Goal: Task Accomplishment & Management: Manage account settings

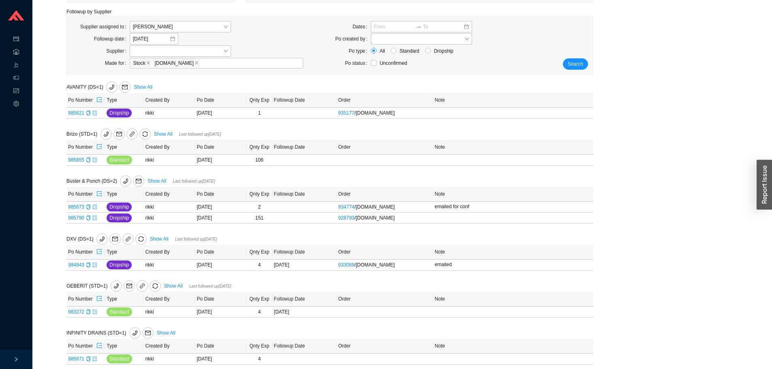
scroll to position [162, 0]
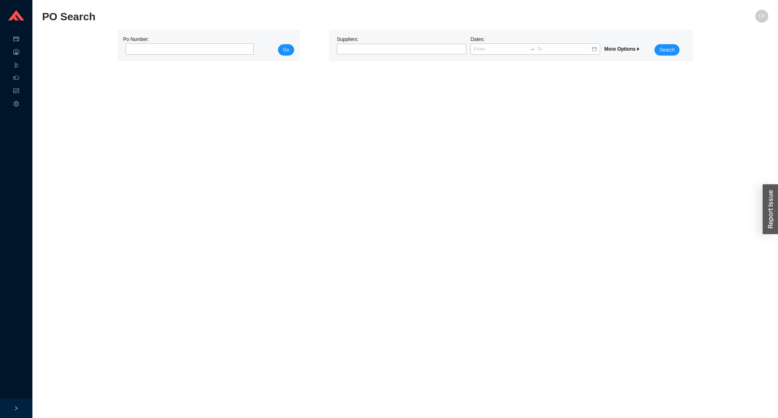
click at [178, 56] on div "Po Number:" at bounding box center [187, 45] width 129 height 20
drag, startPoint x: 196, startPoint y: 49, endPoint x: 221, endPoint y: 49, distance: 24.3
click at [196, 49] on input "tel" at bounding box center [190, 48] width 129 height 11
paste input "985902"
type input "985902"
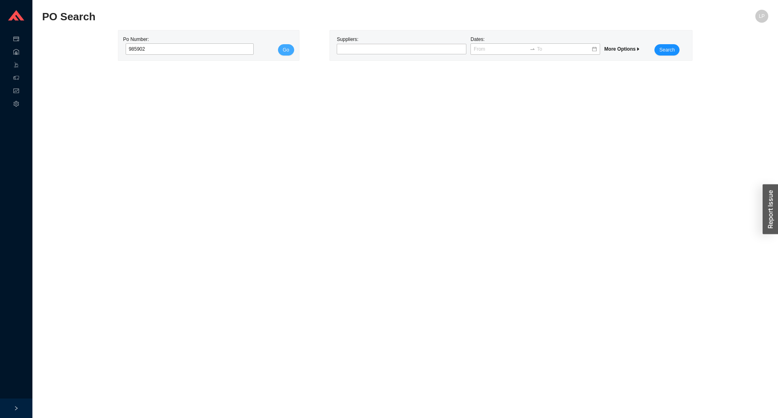
click at [284, 46] on span "Go" at bounding box center [286, 50] width 6 height 8
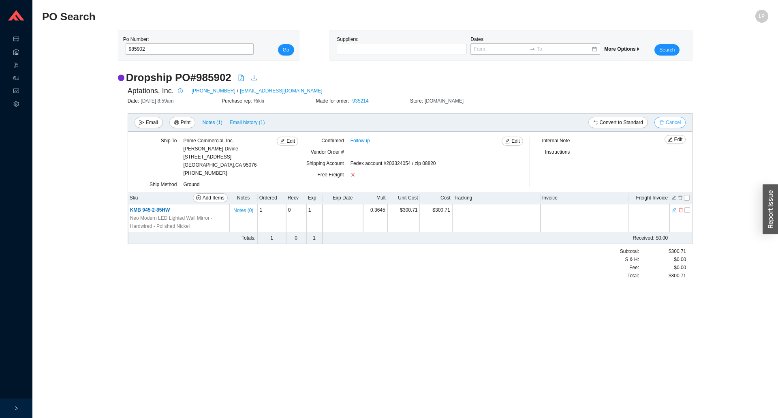
click at [663, 120] on button "Cancel" at bounding box center [670, 122] width 31 height 11
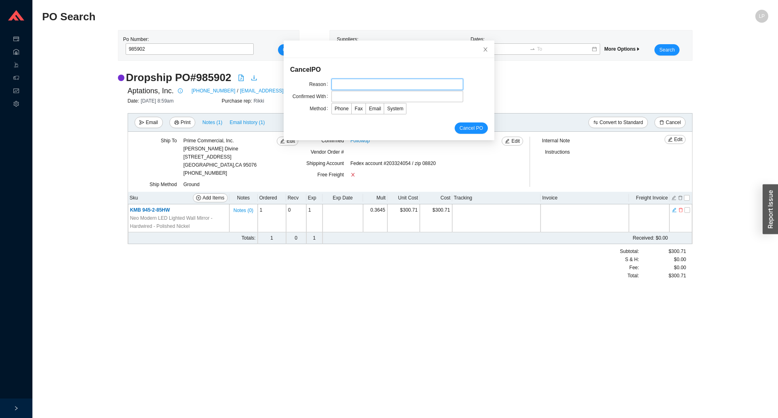
click at [341, 80] on input "text" at bounding box center [398, 84] width 132 height 11
type input "per dov"
click at [372, 92] on input "text" at bounding box center [398, 96] width 132 height 11
type input "confirmation"
click at [388, 107] on span "System" at bounding box center [395, 109] width 16 height 6
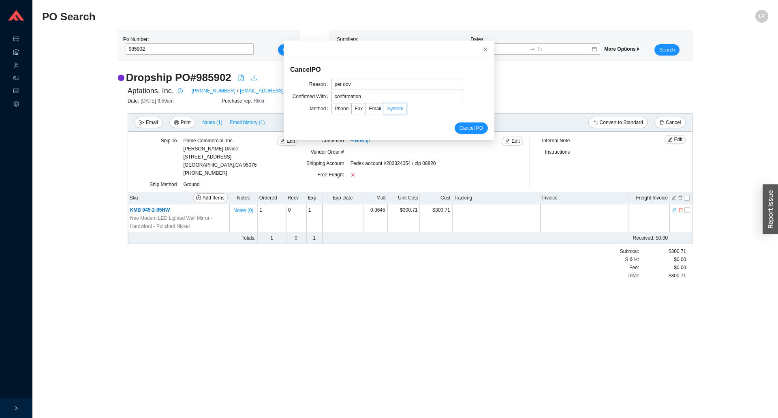
click at [384, 110] on input "System" at bounding box center [384, 110] width 0 height 0
click at [369, 111] on span "Email" at bounding box center [375, 109] width 12 height 6
click at [366, 110] on input "Email" at bounding box center [366, 110] width 0 height 0
click at [464, 126] on span "Cancel PO" at bounding box center [472, 128] width 24 height 8
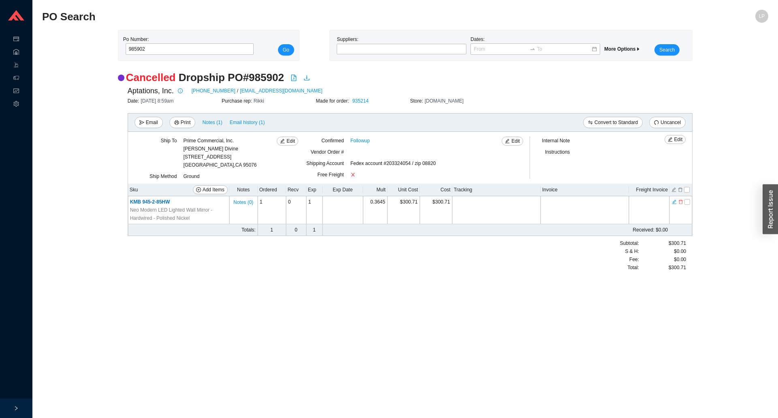
click at [369, 95] on div "Aptations, Inc. 800-639-6864 / sales@aptations.com" at bounding box center [411, 91] width 566 height 12
click at [366, 99] on link "935214" at bounding box center [361, 101] width 16 height 6
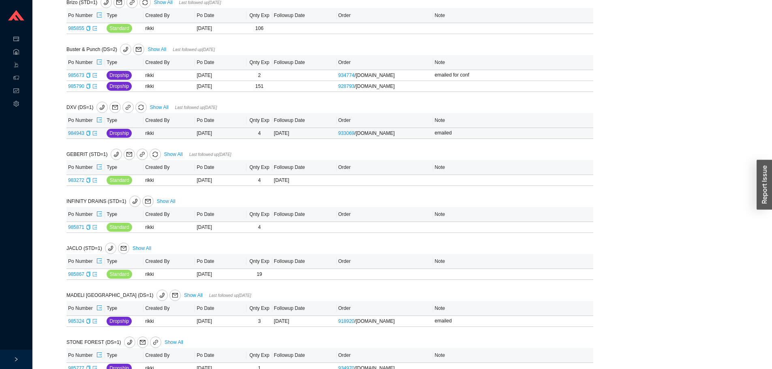
scroll to position [206, 0]
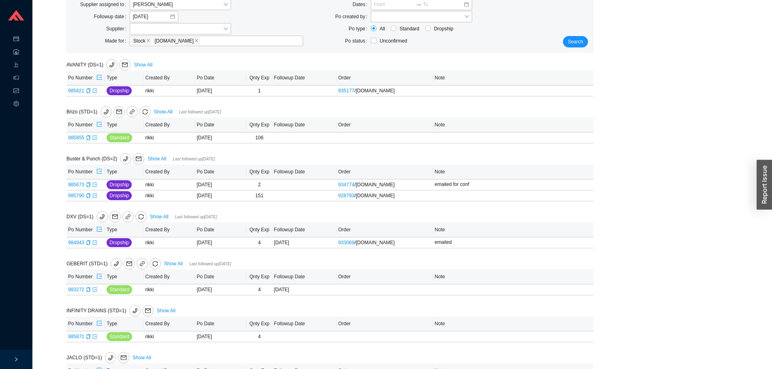
scroll to position [81, 0]
click at [87, 92] on icon "copy" at bounding box center [88, 90] width 4 height 5
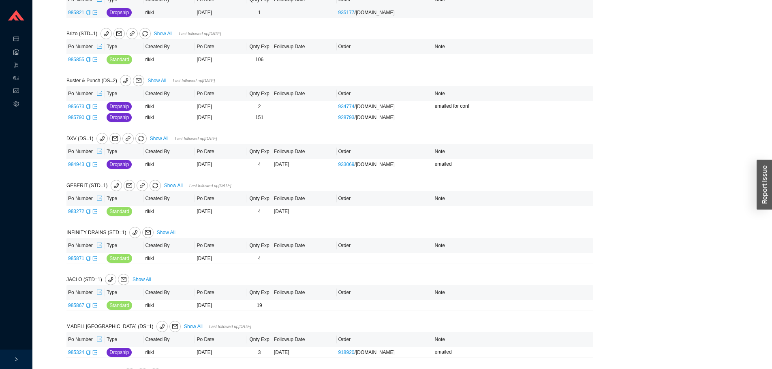
scroll to position [162, 0]
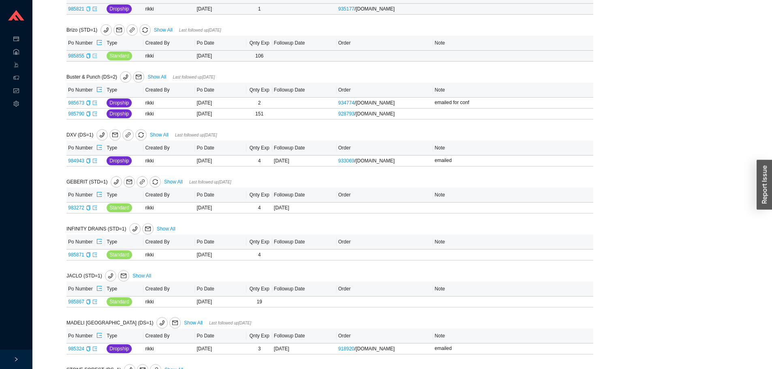
click at [95, 58] on icon "export" at bounding box center [95, 56] width 4 height 4
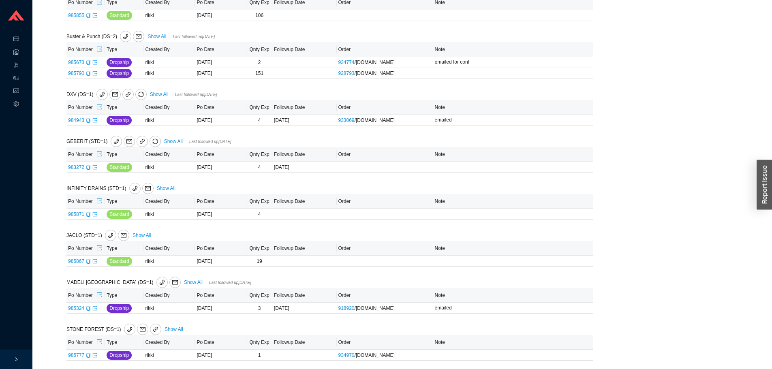
scroll to position [206, 0]
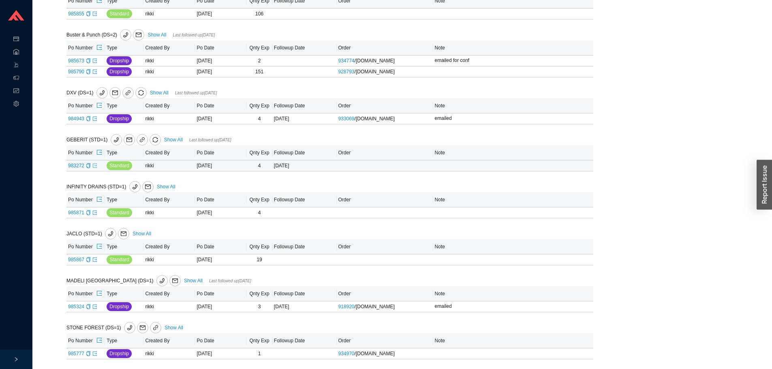
click at [94, 166] on icon "export" at bounding box center [95, 165] width 4 height 4
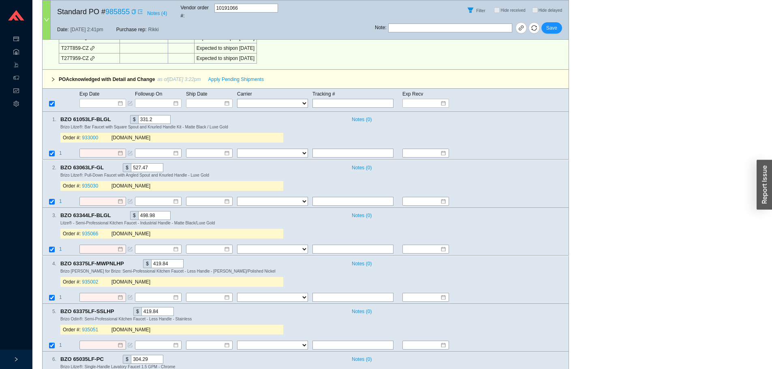
scroll to position [608, 0]
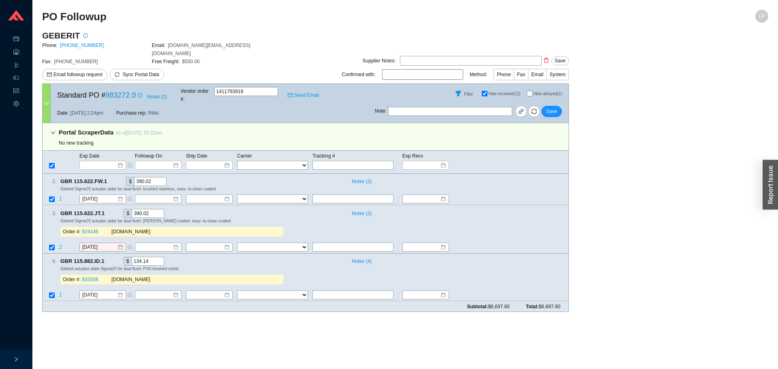
click at [529, 91] on input "Hide delayed (2)" at bounding box center [530, 94] width 6 height 6
checkbox input "true"
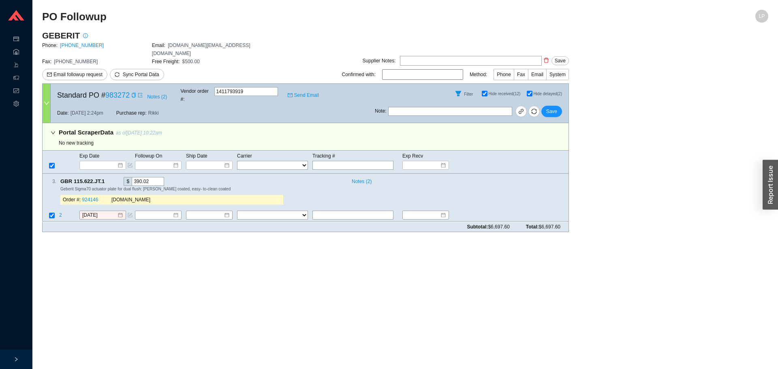
click at [81, 58] on div "Fax: [PHONE_NUMBER]" at bounding box center [97, 62] width 110 height 8
click at [86, 45] on link "[PHONE_NUMBER]" at bounding box center [82, 46] width 44 height 6
click at [356, 211] on input "text" at bounding box center [353, 215] width 81 height 9
type input "next week"
click at [60, 213] on span "2" at bounding box center [61, 216] width 4 height 6
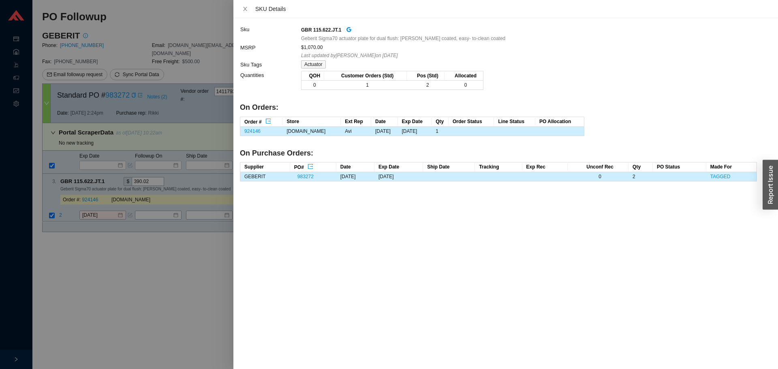
click at [71, 227] on div at bounding box center [389, 184] width 778 height 369
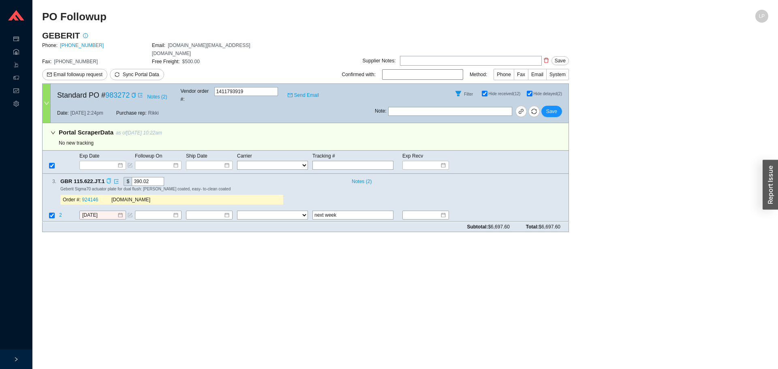
click at [107, 179] on icon "copy" at bounding box center [109, 181] width 4 height 5
click at [95, 197] on link "924146" at bounding box center [90, 200] width 16 height 6
